Goal: Task Accomplishment & Management: Complete application form

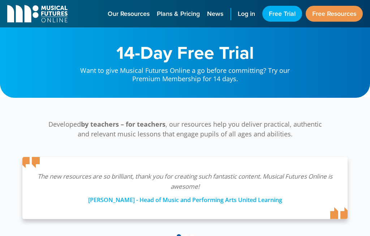
scroll to position [249, 0]
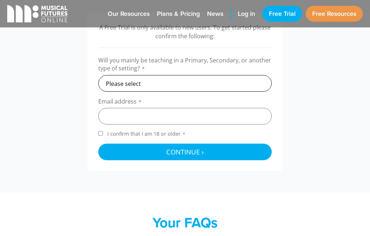
click at [210, 75] on select "Please select Primary Secondary Other" at bounding box center [184, 83] width 173 height 17
select select "primary"
click at [172, 111] on input "email" at bounding box center [184, 116] width 173 height 17
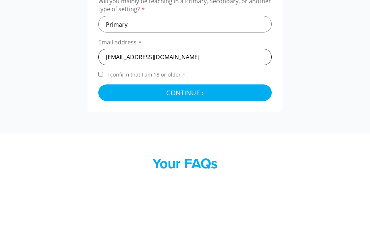
type input "[EMAIL_ADDRESS][DOMAIN_NAME]"
click at [234, 144] on button "Continue › Checking your details..." at bounding box center [184, 152] width 173 height 17
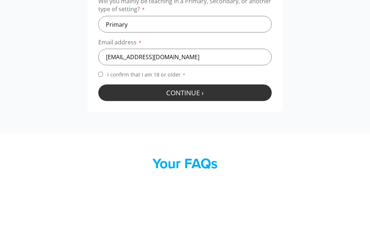
scroll to position [308, 0]
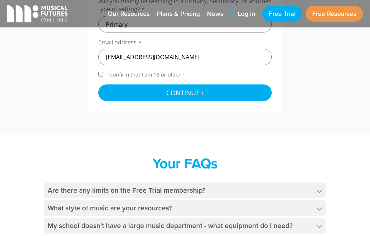
click at [101, 69] on form "Will you mainly be teaching in a Primary, Secondary, or another type of setting…" at bounding box center [184, 49] width 173 height 104
click at [99, 76] on label "I confirm that I am 18 or older *" at bounding box center [184, 76] width 173 height 10
click at [99, 76] on input "I confirm that I am 18 or older *" at bounding box center [100, 74] width 5 height 5
checkbox input "true"
click at [201, 88] on span "Continue ›" at bounding box center [185, 92] width 38 height 9
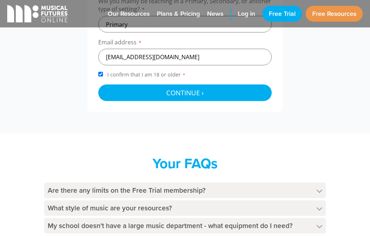
click at [245, 95] on button "Continue › Checking your details..." at bounding box center [184, 92] width 173 height 17
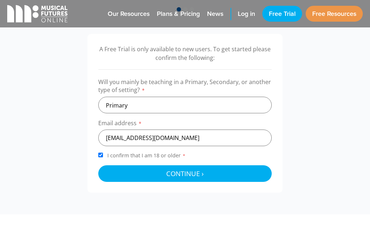
scroll to position [225, 0]
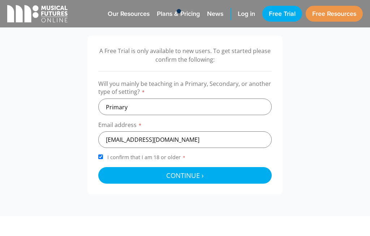
click at [240, 167] on button "Continue › Checking your details..." at bounding box center [184, 175] width 173 height 17
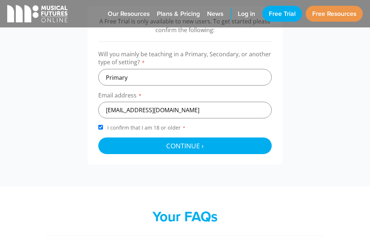
scroll to position [256, 0]
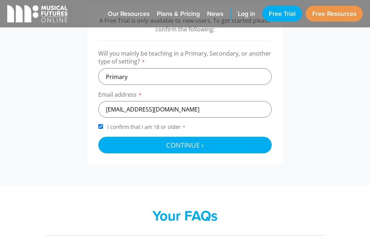
click at [245, 143] on button "Continue › Checking your details..." at bounding box center [184, 145] width 173 height 17
